Goal: Task Accomplishment & Management: Use online tool/utility

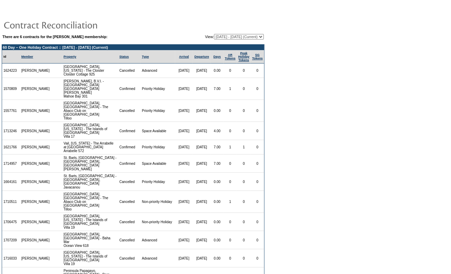
click at [242, 35] on select "[DATE] - [DATE] [DATE] - [DATE] (Current) [DATE] - [DATE] [DATE] - [DATE] [DATE…" at bounding box center [239, 36] width 50 height 5
select select "161442"
click at [214, 34] on select "[DATE] - [DATE] [DATE] - [DATE] (Current) [DATE] - [DATE] [DATE] - [DATE] [DATE…" at bounding box center [239, 36] width 50 height 5
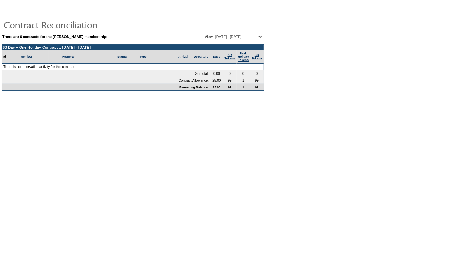
click at [235, 36] on select "[DATE] - [DATE] [DATE] - [DATE] (Current) [DATE] - [DATE] [DATE] - [DATE] [DATE…" at bounding box center [239, 36] width 50 height 5
select select "140871"
click at [214, 34] on select "[DATE] - [DATE] [DATE] - [DATE] (Current) [DATE] - [DATE] [DATE] - [DATE] [DATE…" at bounding box center [239, 36] width 50 height 5
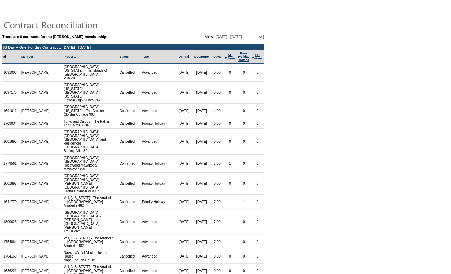
click at [242, 34] on select "[DATE] - [DATE] [DATE] - [DATE] (Current) [DATE] - [DATE] [DATE] - [DATE] [DATE…" at bounding box center [239, 36] width 50 height 5
select select "140869"
click at [214, 34] on select "[DATE] - [DATE] [DATE] - [DATE] (Current) [DATE] - [DATE] [DATE] - [DATE] [DATE…" at bounding box center [239, 36] width 50 height 5
